Goal: Task Accomplishment & Management: Complete application form

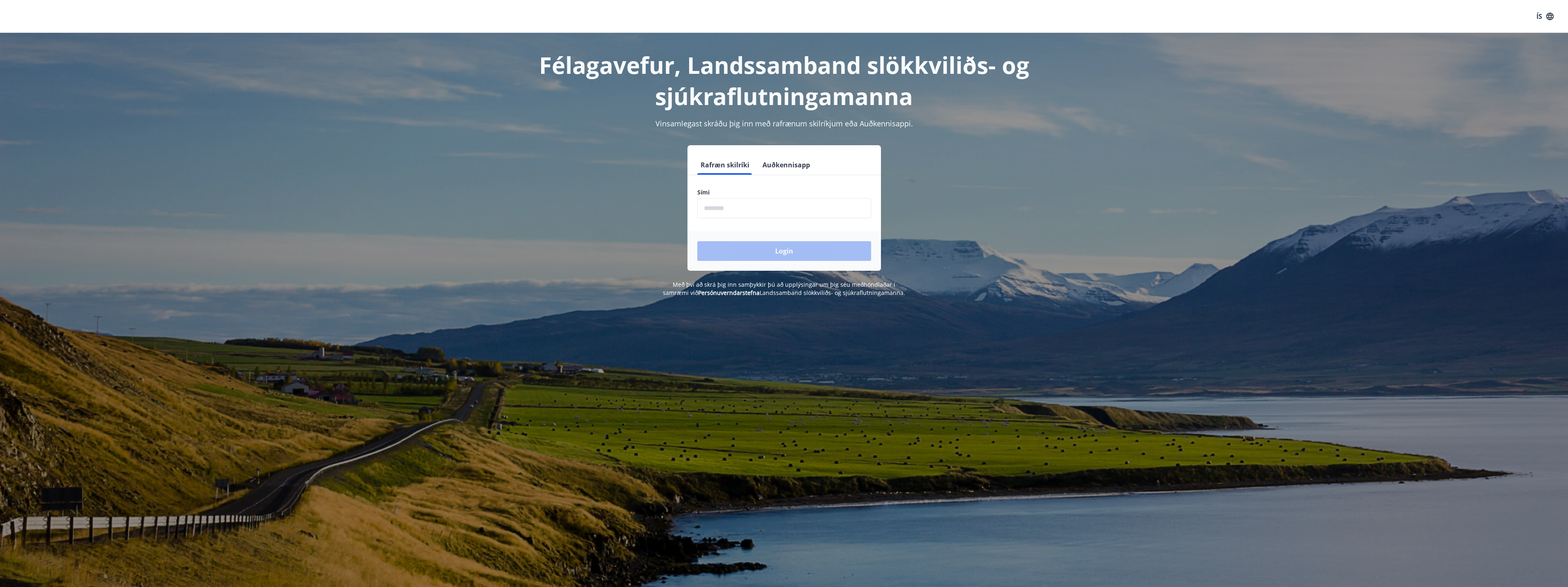
click at [704, 209] on input "phone" at bounding box center [784, 208] width 174 height 20
type input "********"
click at [778, 246] on button "Login" at bounding box center [784, 251] width 174 height 20
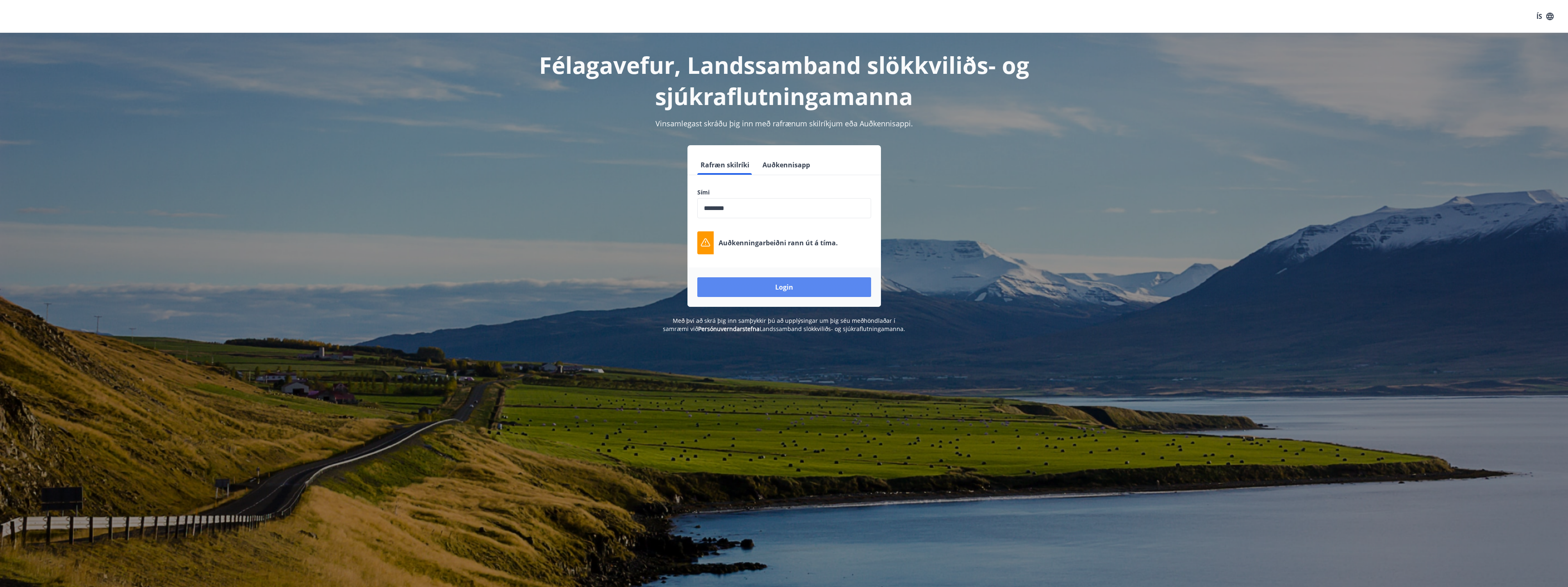
click at [808, 294] on button "Login" at bounding box center [784, 287] width 174 height 20
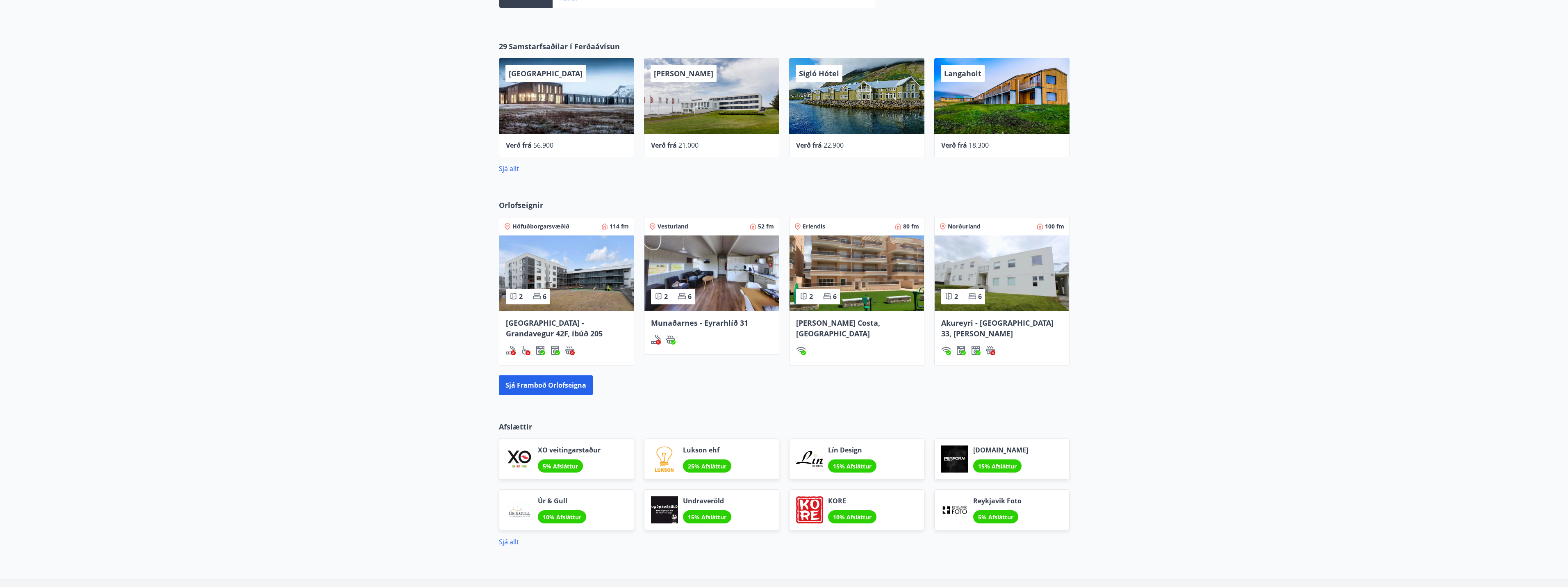
scroll to position [110, 0]
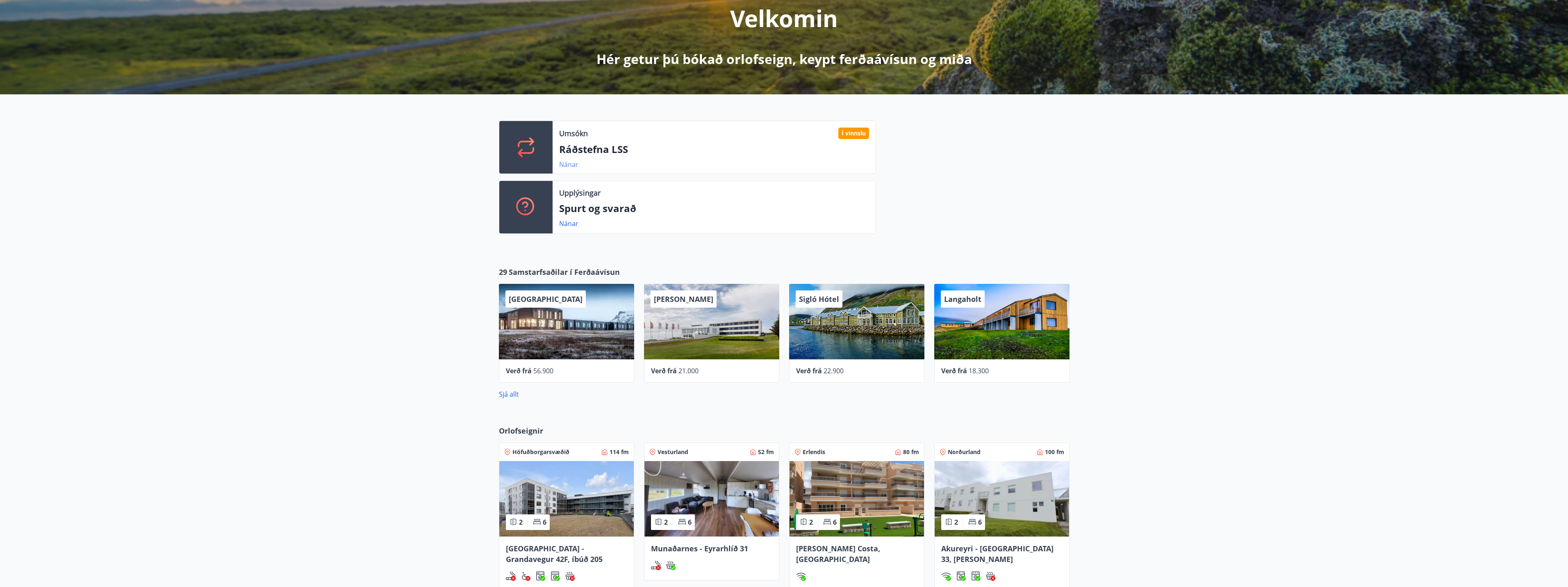
click at [562, 166] on link "Nánar" at bounding box center [569, 164] width 20 height 9
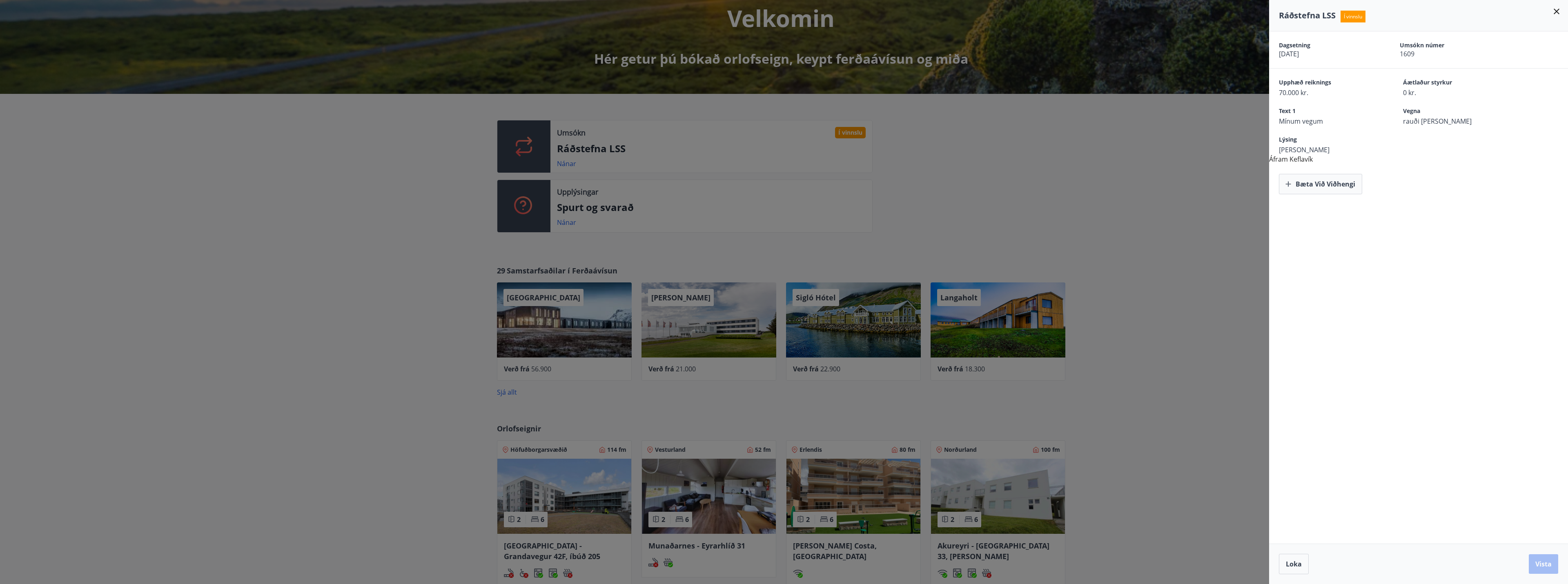
click at [979, 178] on div at bounding box center [784, 292] width 1568 height 584
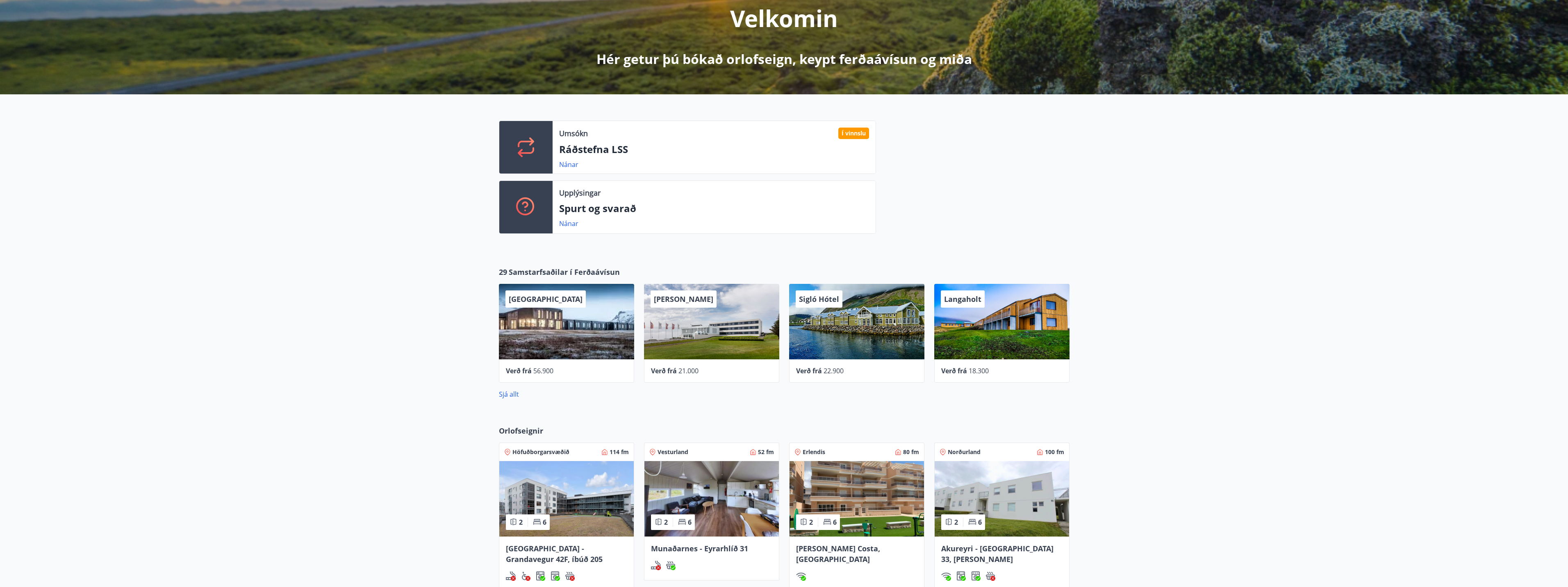
scroll to position [0, 0]
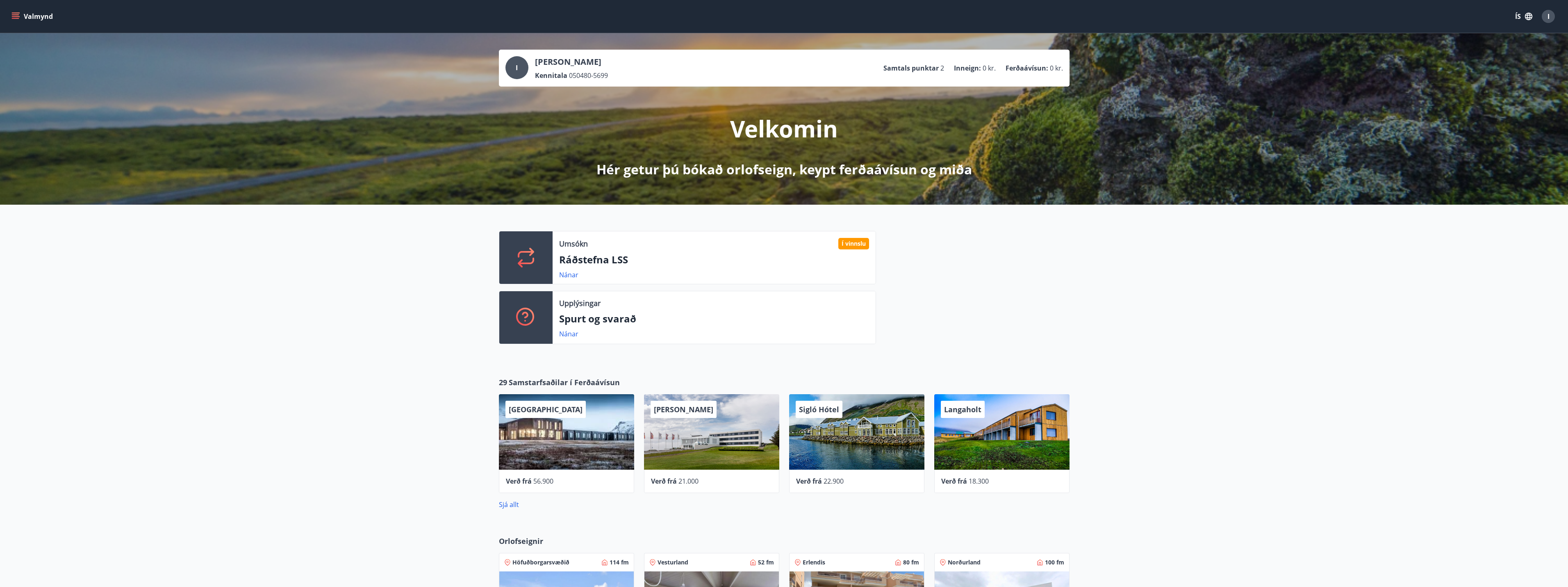
click at [1552, 18] on div "I" at bounding box center [1548, 16] width 13 height 13
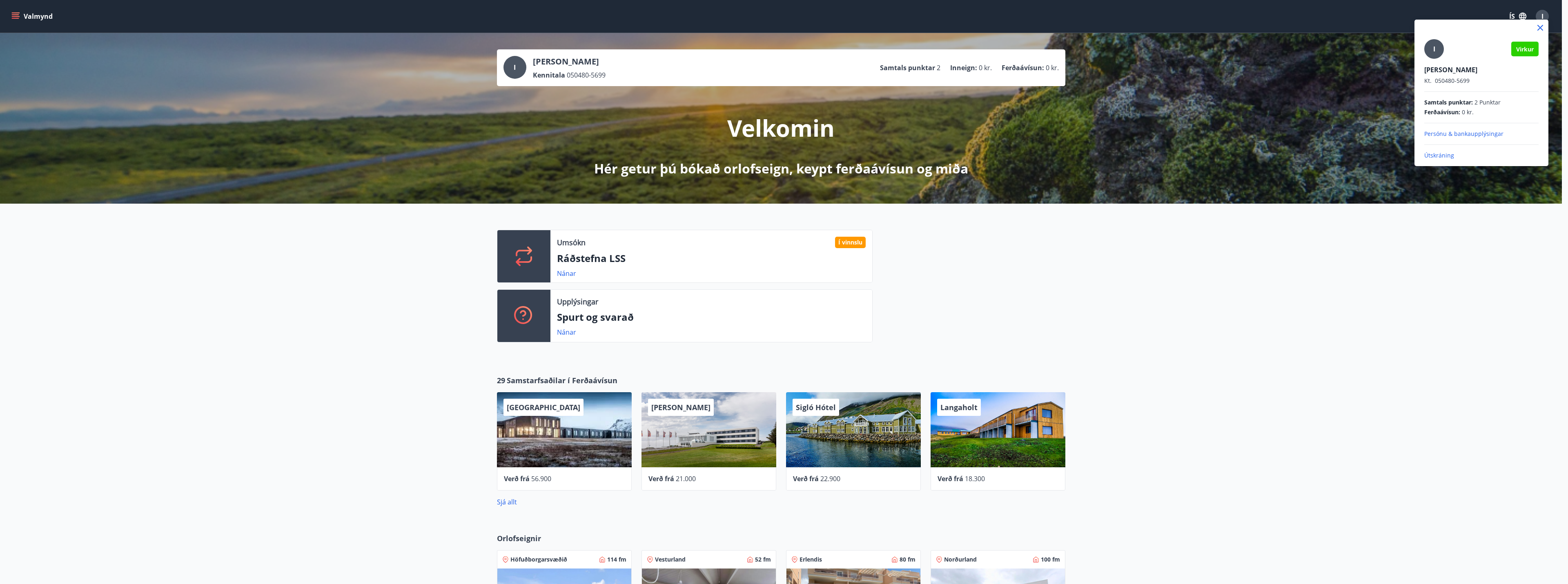
click at [1546, 18] on div at bounding box center [784, 292] width 1568 height 584
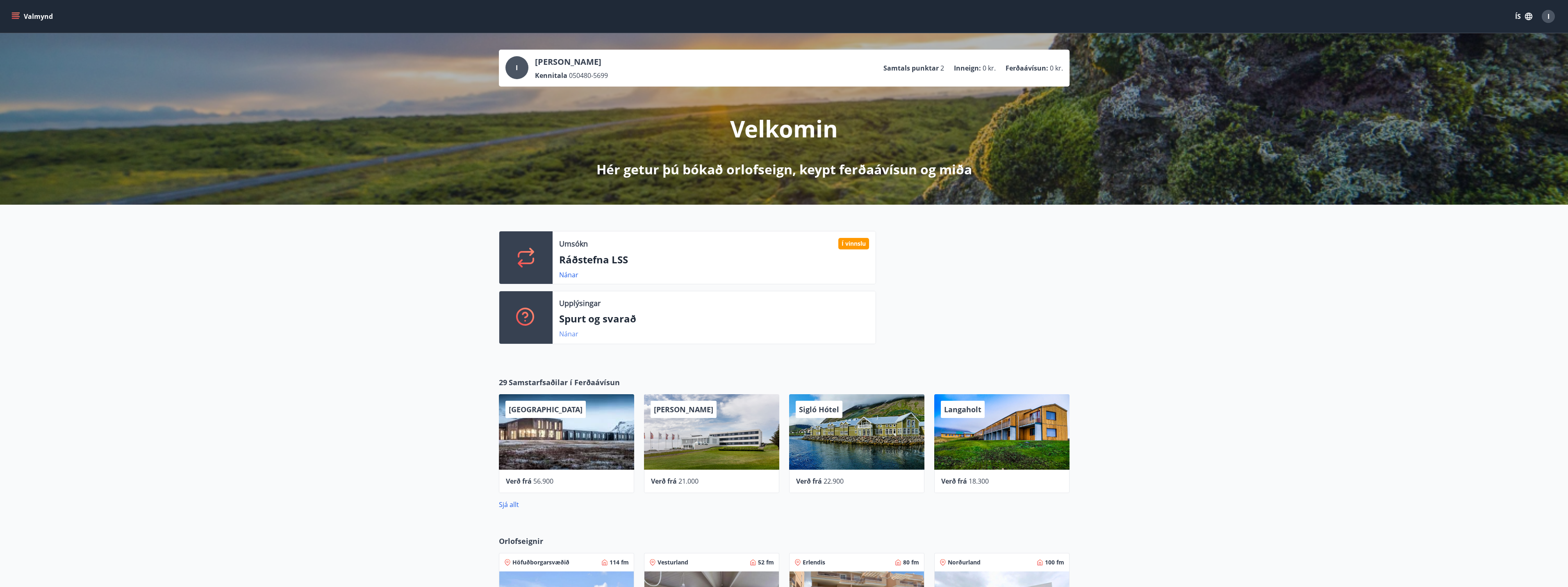
click at [563, 332] on link "Nánar" at bounding box center [569, 334] width 20 height 9
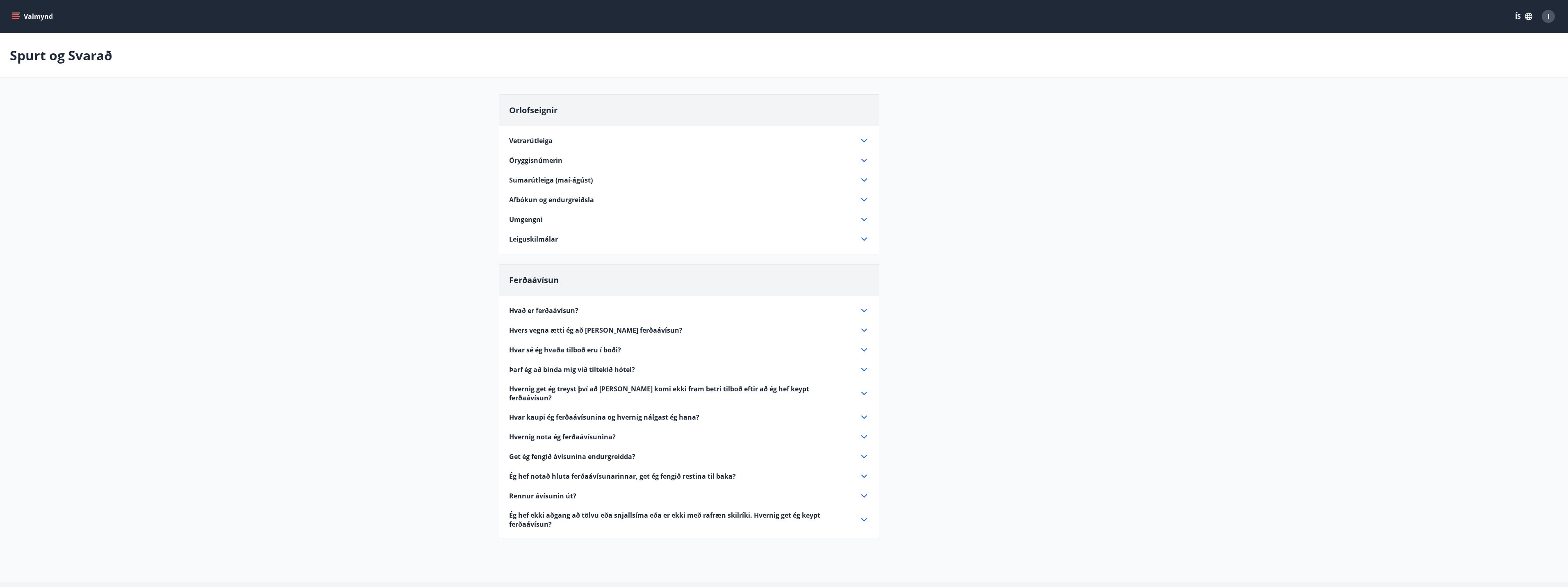
click at [13, 18] on icon "menu" at bounding box center [15, 18] width 7 height 1
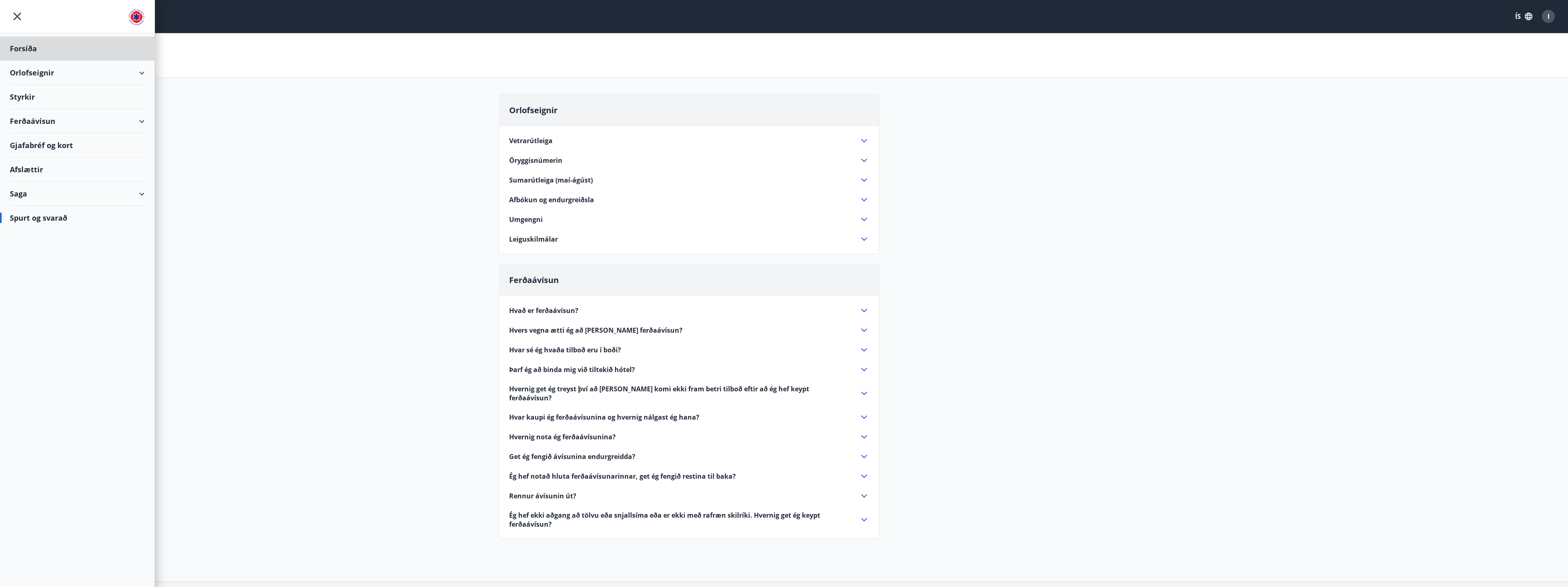
click at [23, 97] on div "Styrkir" at bounding box center [77, 97] width 135 height 24
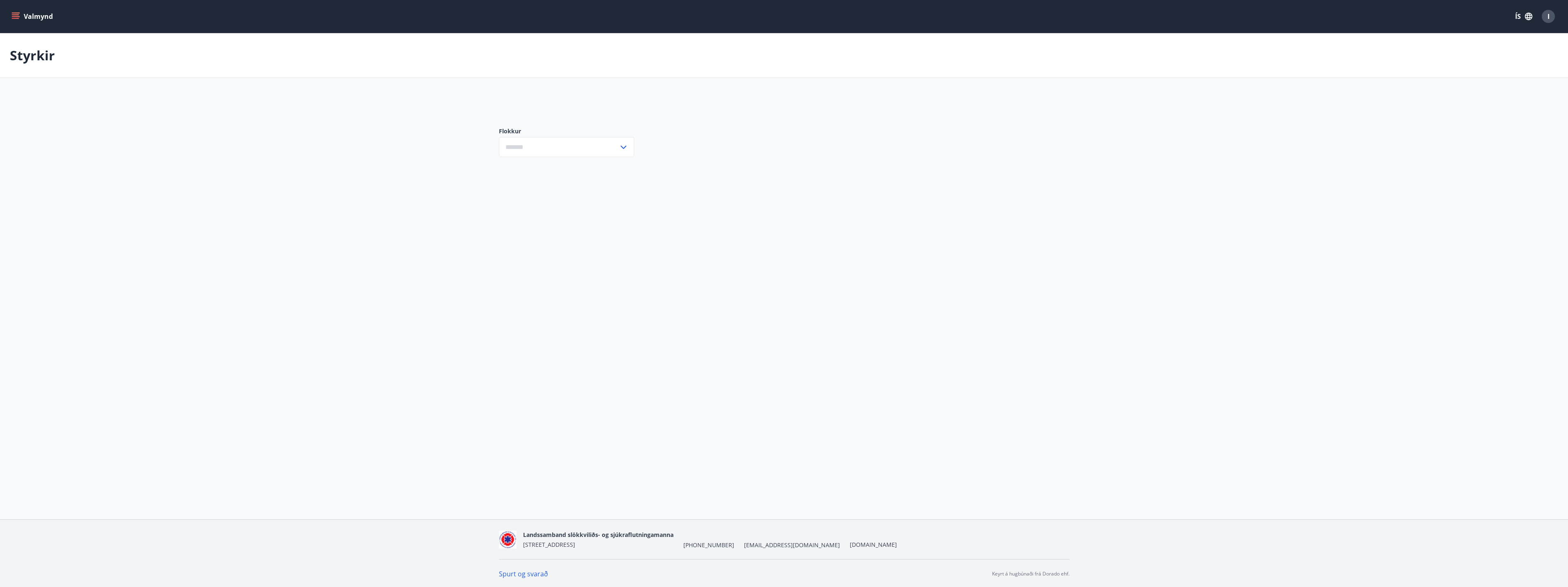
type input "***"
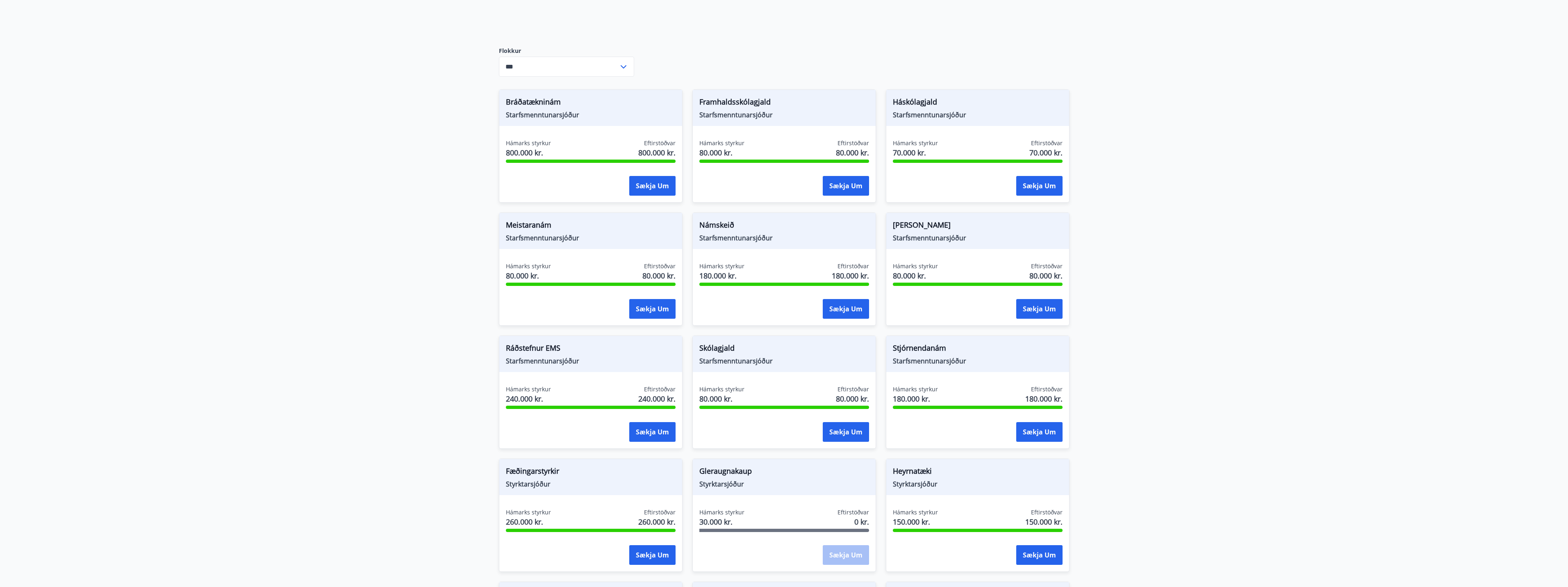
scroll to position [82, 0]
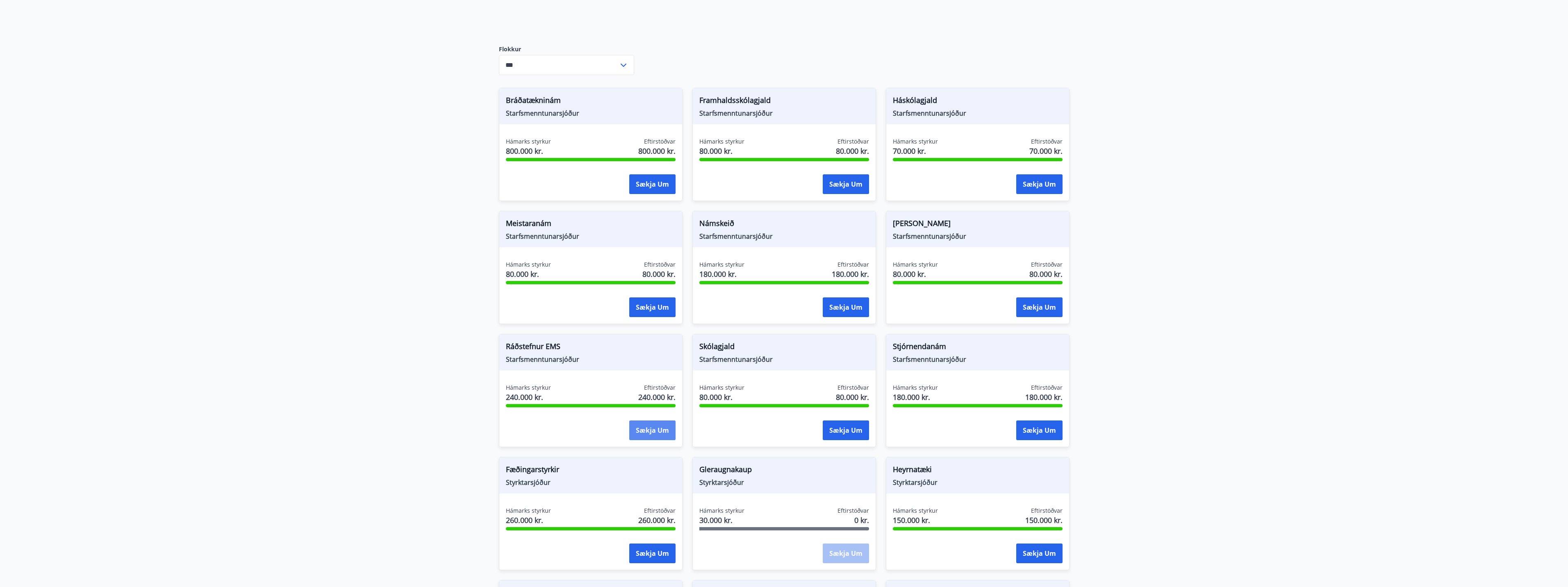
click at [660, 430] on button "Sækja um" at bounding box center [653, 430] width 46 height 20
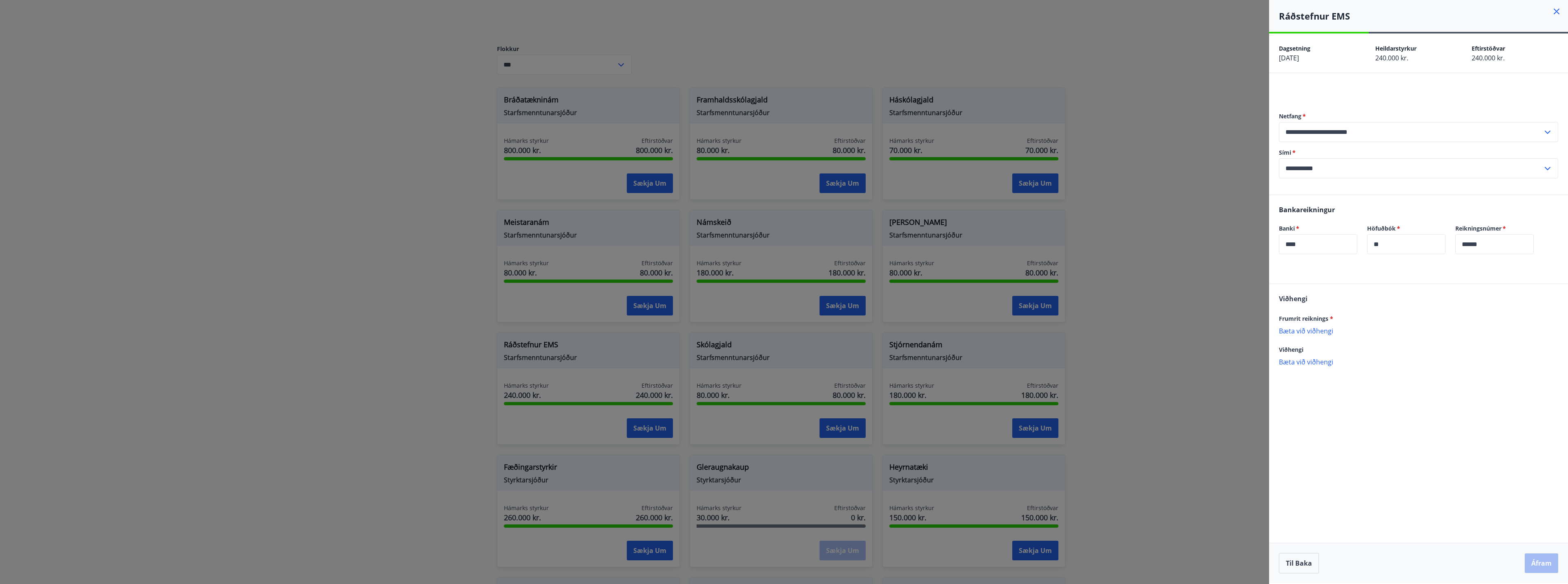
click at [1314, 333] on p "Bæta við viðhengi" at bounding box center [1418, 330] width 279 height 8
click at [1313, 415] on div "Viðhengi Frumrit reiknings * Screenshot_20250910_080513_Icelandair.jpg Viðhengi…" at bounding box center [1418, 349] width 299 height 151
click at [1299, 401] on div "Viðhengi Frumrit reiknings * Screenshot_20250910_080513_Icelandair.jpg Viðhengi…" at bounding box center [1418, 349] width 299 height 151
click at [1369, 377] on div "Viðhengi Frumrit reiknings * Screenshot_20250910_080513_Icelandair.jpg Viðhengi…" at bounding box center [1418, 334] width 299 height 100
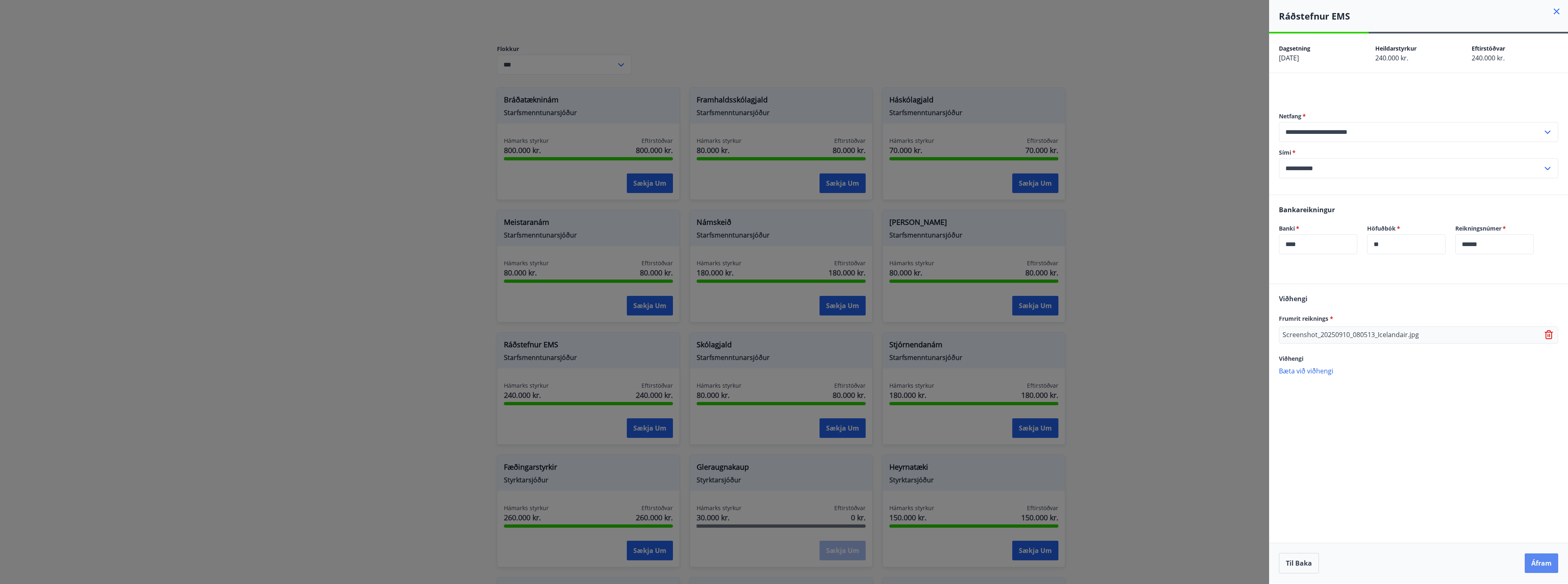
click at [1546, 566] on button "Áfram" at bounding box center [1541, 563] width 33 height 19
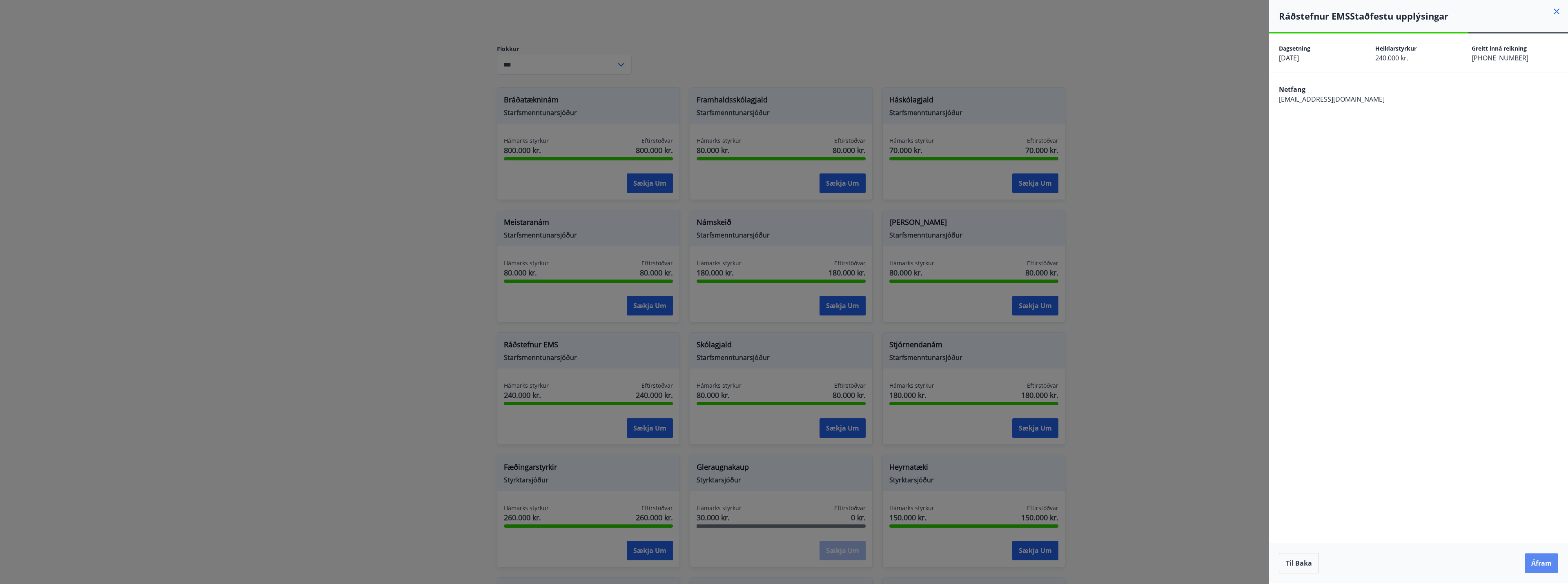
click at [1541, 563] on button "Áfram" at bounding box center [1541, 563] width 33 height 19
click at [1448, 563] on button "Loka" at bounding box center [1418, 563] width 279 height 21
